Goal: Information Seeking & Learning: Learn about a topic

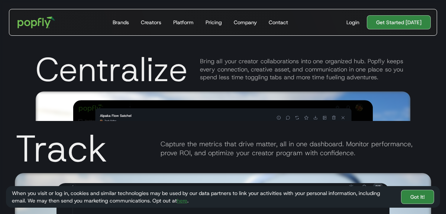
scroll to position [1302, 0]
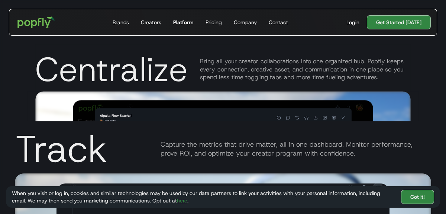
click at [187, 23] on div "Platform" at bounding box center [183, 22] width 20 height 7
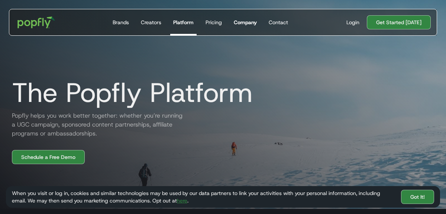
click at [242, 24] on div "Company" at bounding box center [245, 22] width 23 height 7
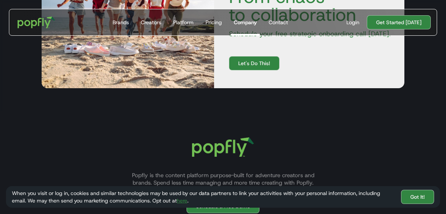
scroll to position [930, 0]
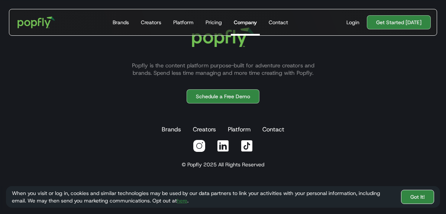
click at [421, 197] on link "Got It!" at bounding box center [417, 197] width 33 height 14
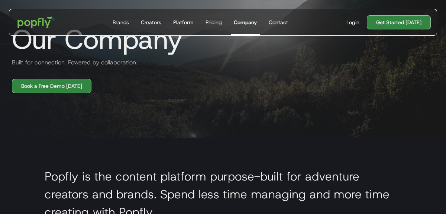
scroll to position [0, 0]
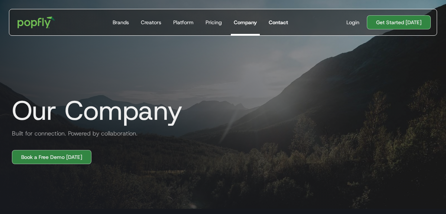
click at [276, 22] on div "Contact" at bounding box center [278, 22] width 19 height 7
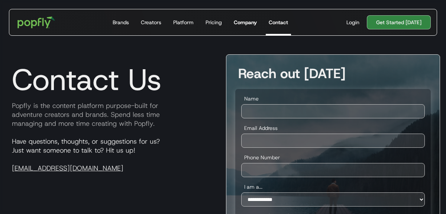
click at [252, 21] on div "Company" at bounding box center [245, 22] width 23 height 7
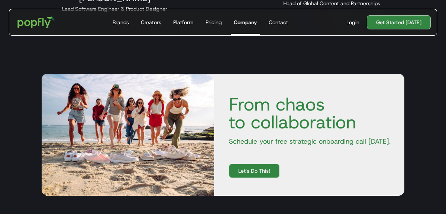
scroll to position [698, 0]
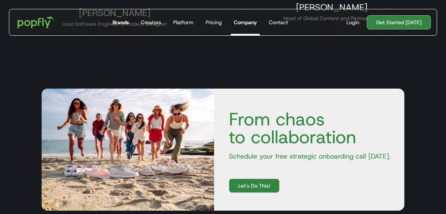
click at [126, 20] on div "Brands" at bounding box center [121, 22] width 16 height 7
